Goal: Answer question/provide support: Share knowledge or assist other users

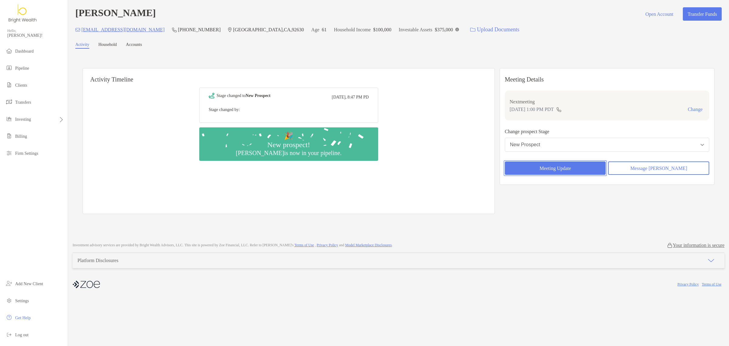
click at [571, 167] on button "Meeting Update" at bounding box center [555, 167] width 101 height 13
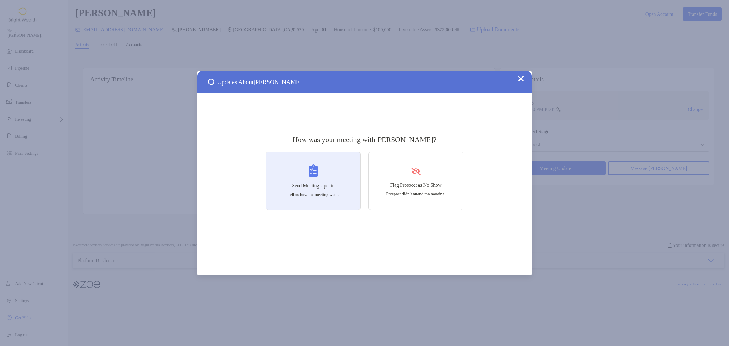
click at [308, 179] on div "Send Meeting Update Tell us how the meeting went." at bounding box center [313, 181] width 95 height 58
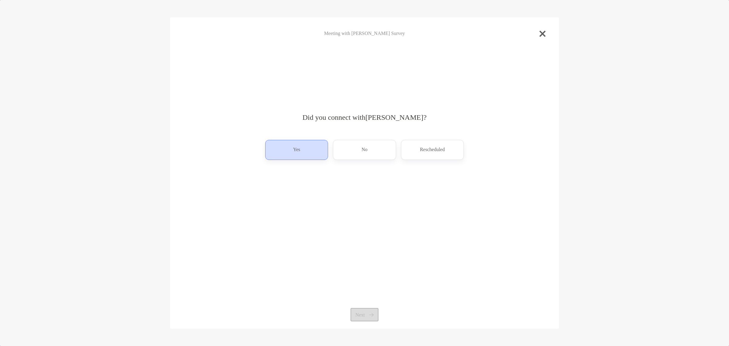
click at [305, 157] on div "Yes" at bounding box center [296, 150] width 63 height 20
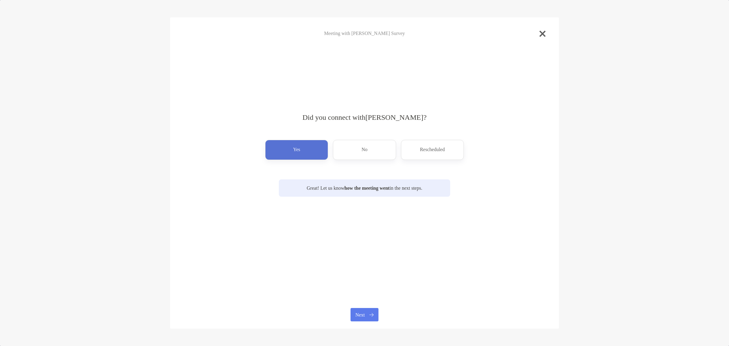
click at [356, 307] on div "Meeting with John Mcdonald Survey Did you connect with John Mcdonald ? Yes No R…" at bounding box center [364, 172] width 389 height 311
click at [357, 310] on button "Next" at bounding box center [365, 314] width 28 height 13
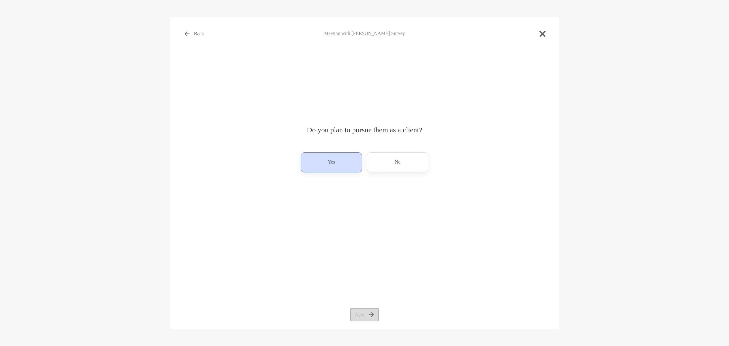
click at [328, 156] on div "Yes" at bounding box center [331, 162] width 61 height 20
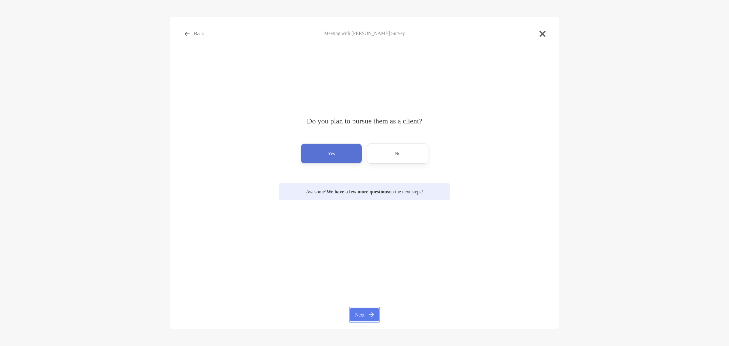
click at [356, 310] on button "Next" at bounding box center [364, 314] width 28 height 13
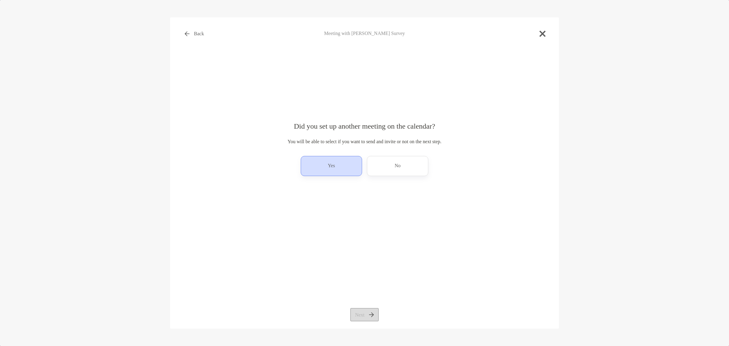
click at [338, 169] on div "Yes" at bounding box center [331, 166] width 61 height 20
click at [359, 316] on button "Next" at bounding box center [364, 314] width 28 height 13
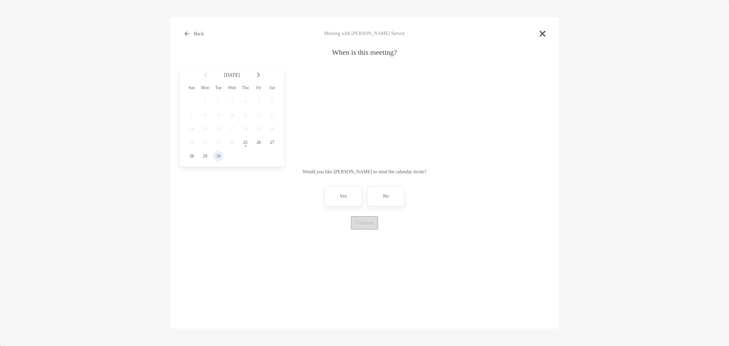
click at [216, 159] on span "30" at bounding box center [218, 156] width 10 height 5
click at [363, 133] on div "11:30 am" at bounding box center [357, 129] width 41 height 14
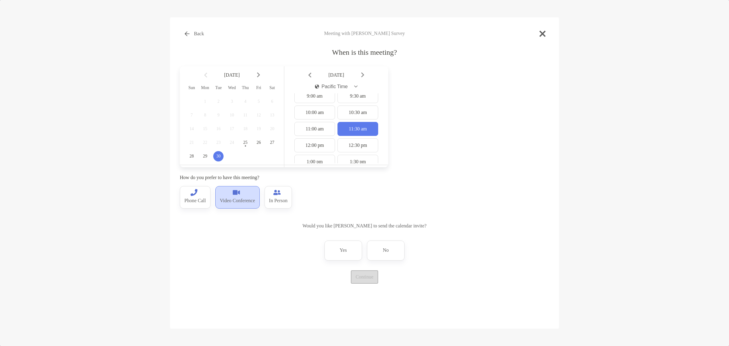
click at [240, 201] on p "Video Conference" at bounding box center [237, 201] width 35 height 10
click at [383, 252] on p "No" at bounding box center [386, 250] width 6 height 10
click at [364, 282] on button "Continue" at bounding box center [364, 276] width 27 height 13
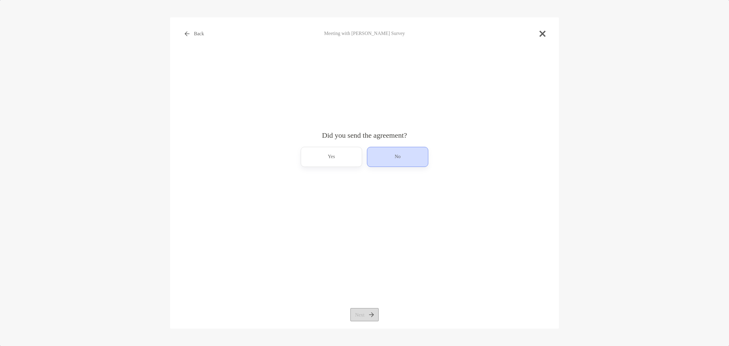
click at [388, 159] on div "No" at bounding box center [397, 157] width 61 height 20
click at [367, 310] on button "Next" at bounding box center [364, 314] width 28 height 13
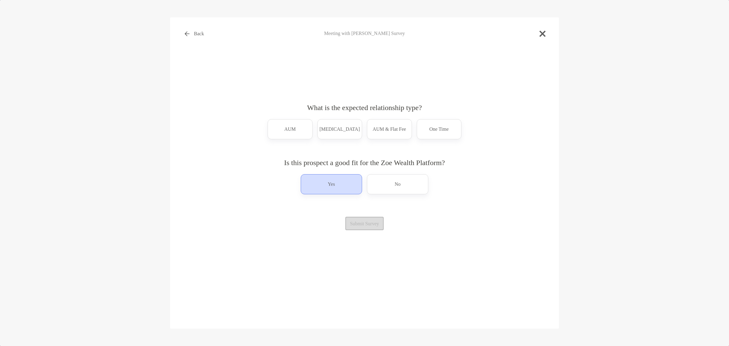
click at [342, 188] on div "Yes" at bounding box center [331, 184] width 61 height 20
click at [296, 130] on div "AUM" at bounding box center [290, 129] width 45 height 20
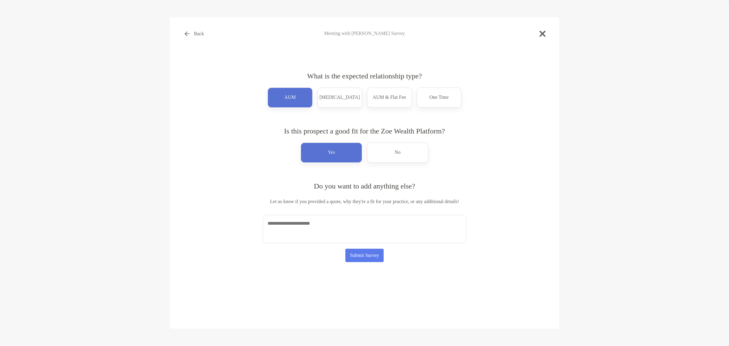
click at [358, 222] on textarea at bounding box center [365, 229] width 204 height 28
click at [412, 233] on textarea at bounding box center [365, 229] width 204 height 28
type textarea "*"
type textarea "**********"
click at [384, 254] on button "Submit Survey" at bounding box center [364, 254] width 39 height 13
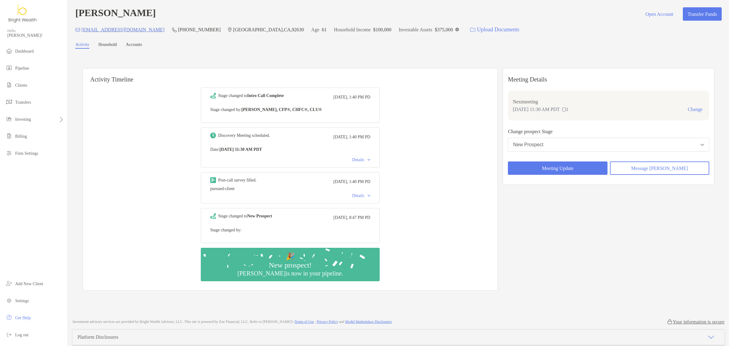
drag, startPoint x: 242, startPoint y: 230, endPoint x: 239, endPoint y: 209, distance: 21.7
click at [242, 230] on p "Stage changed by:" at bounding box center [290, 230] width 160 height 8
click at [358, 156] on div "Discovery Meeting scheduled. Today, 1:40 PM PD Date : Tue, Sep 30 11:30 AM PDT …" at bounding box center [290, 147] width 179 height 40
click at [369, 160] on div "Details" at bounding box center [361, 159] width 18 height 5
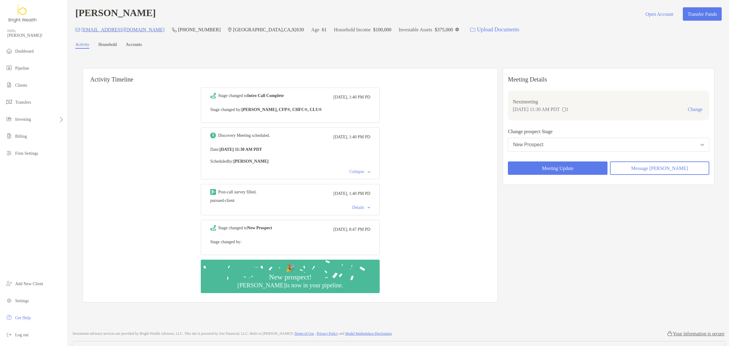
click at [358, 205] on div "Details" at bounding box center [361, 207] width 18 height 5
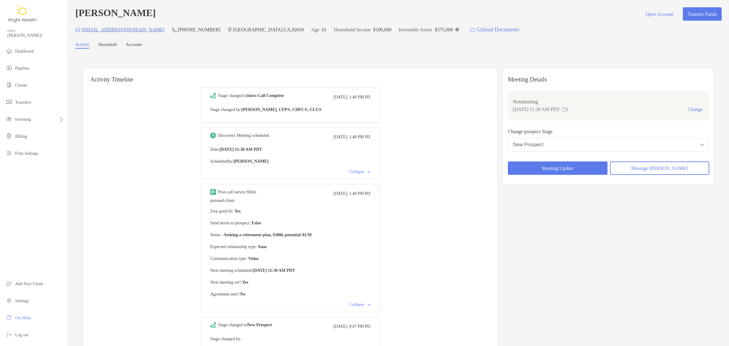
scroll to position [38, 0]
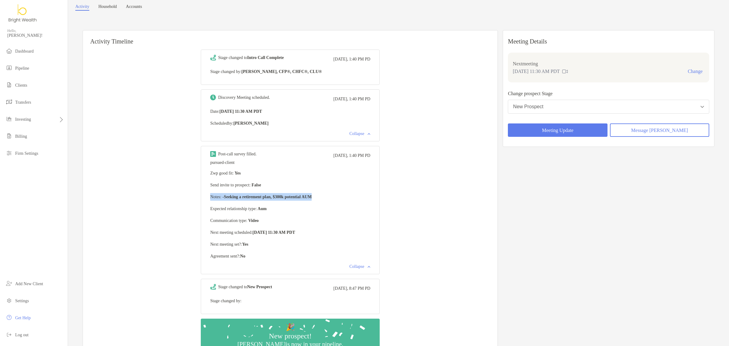
drag, startPoint x: 330, startPoint y: 196, endPoint x: 207, endPoint y: 198, distance: 123.0
click at [207, 198] on div "Post-call survey filled. Today, 1:40 PM PD pursued-client Zwp good fit : Yes Se…" at bounding box center [290, 210] width 179 height 128
copy p "Notes : -Seeking a retirement plan, $300k potential AUM"
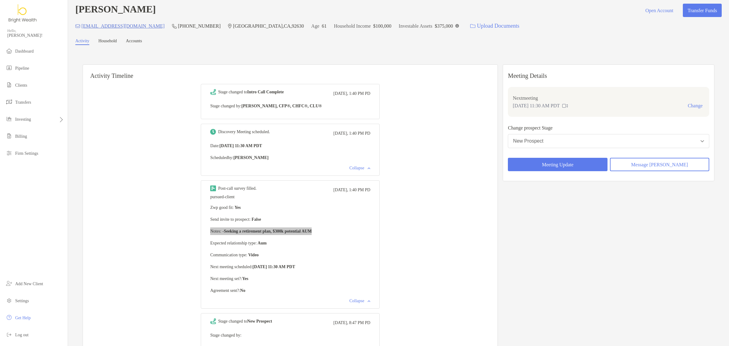
scroll to position [0, 0]
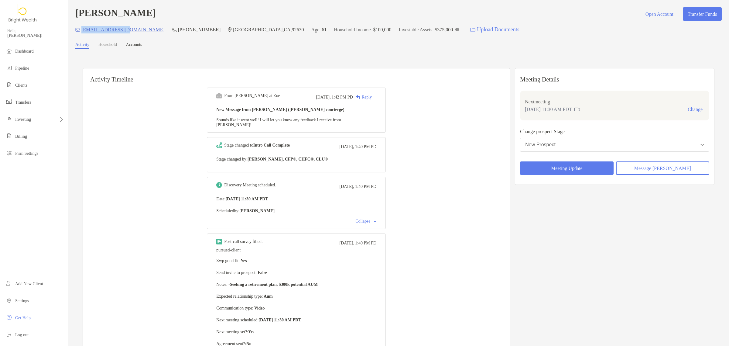
drag, startPoint x: 131, startPoint y: 29, endPoint x: 80, endPoint y: 34, distance: 51.3
click at [80, 34] on div "JMac910@gmail.com (949) 633-9408 Lake Forest , CA , 92630 Age 61 Household Inco…" at bounding box center [398, 29] width 646 height 13
copy p "JMac910@gmail.com"
